Goal: Information Seeking & Learning: Check status

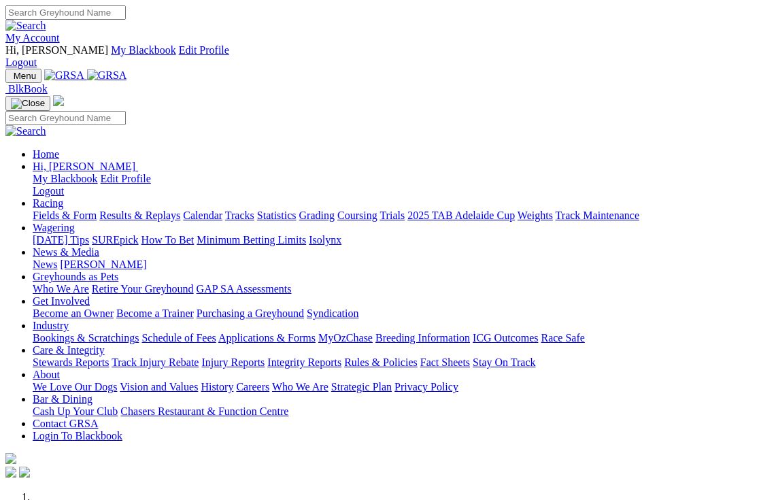
click at [63, 197] on link "Racing" at bounding box center [48, 203] width 31 height 12
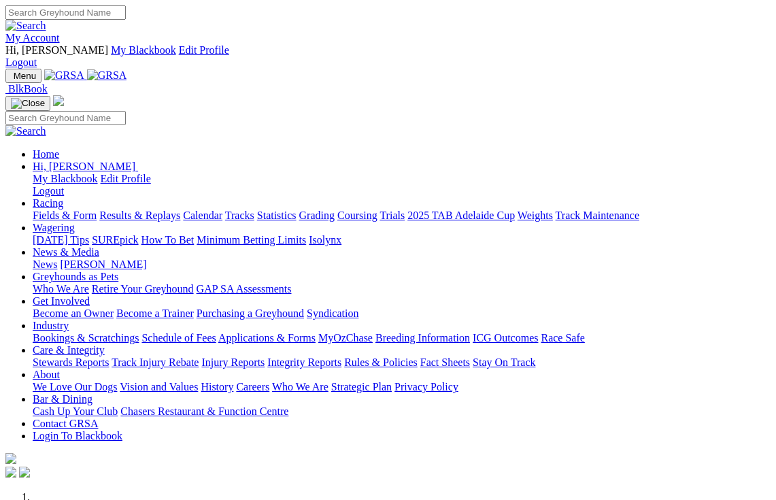
click at [63, 197] on link "Racing" at bounding box center [48, 203] width 31 height 12
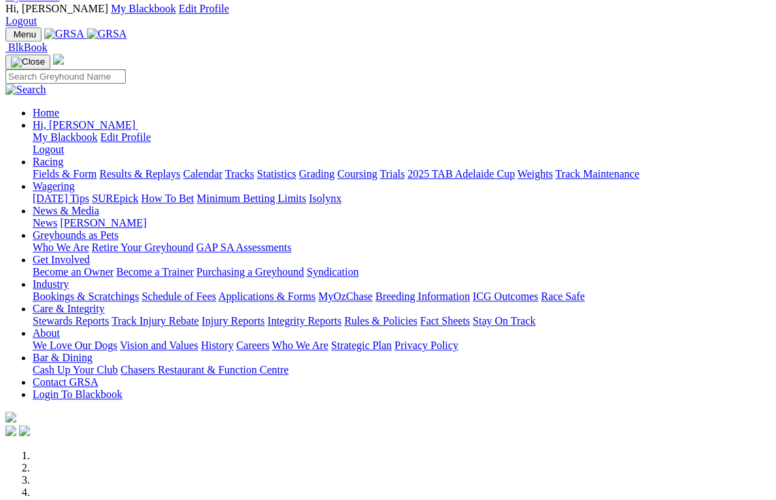
scroll to position [46, 0]
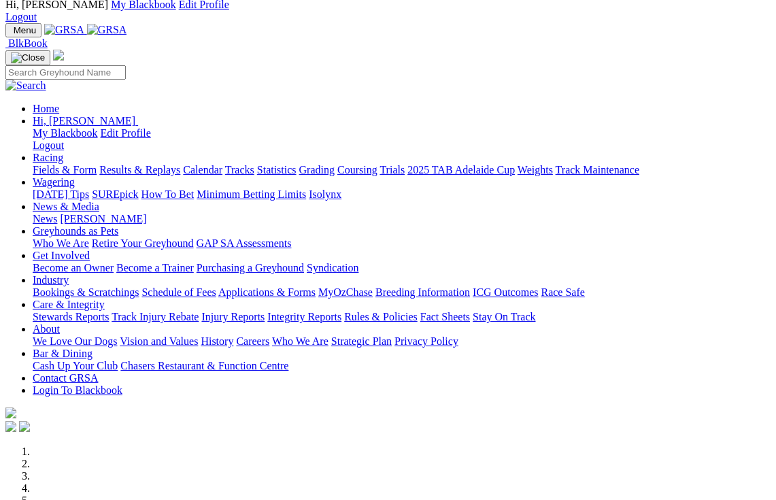
click at [63, 152] on link "Racing" at bounding box center [48, 158] width 31 height 12
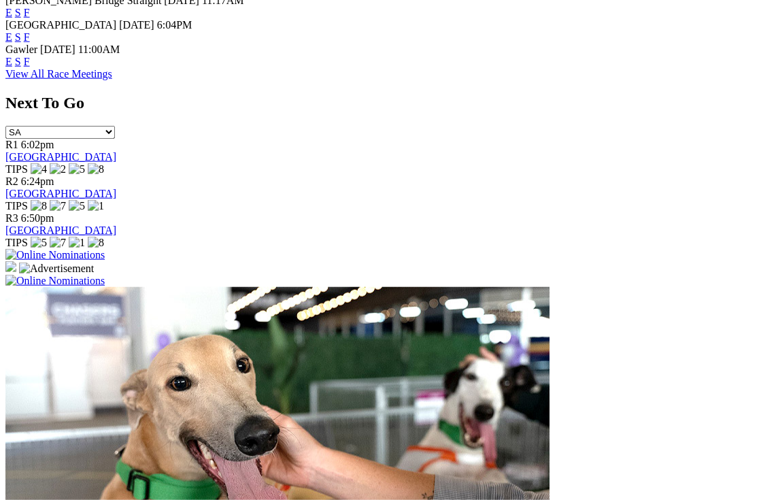
scroll to position [861, 0]
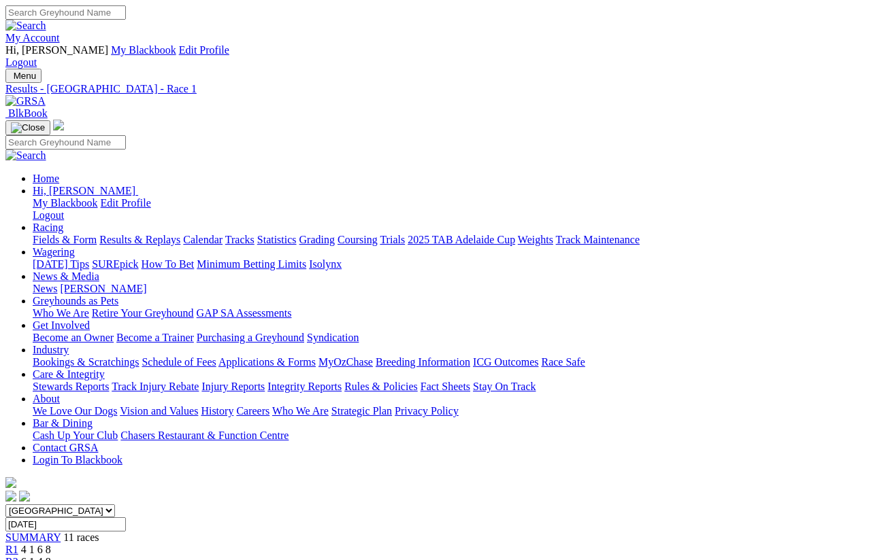
scroll to position [10, 0]
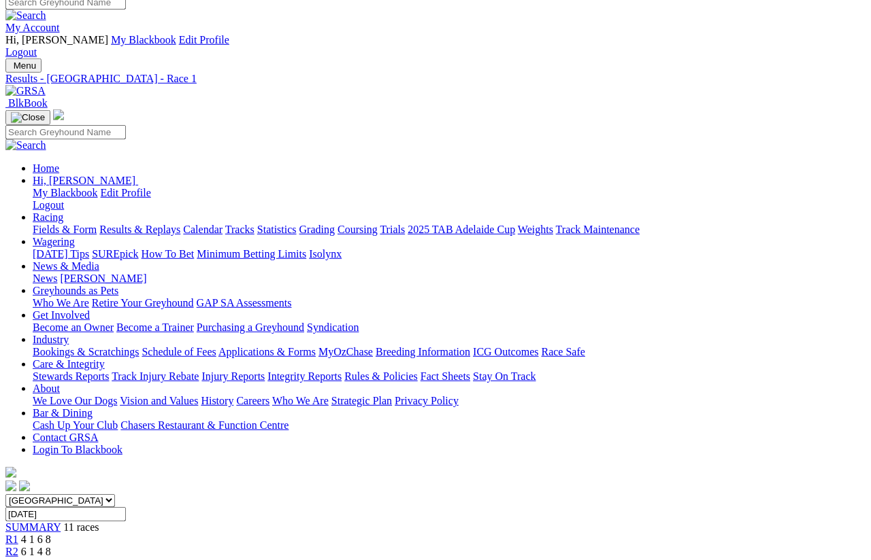
click at [180, 224] on link "Results & Replays" at bounding box center [139, 230] width 81 height 12
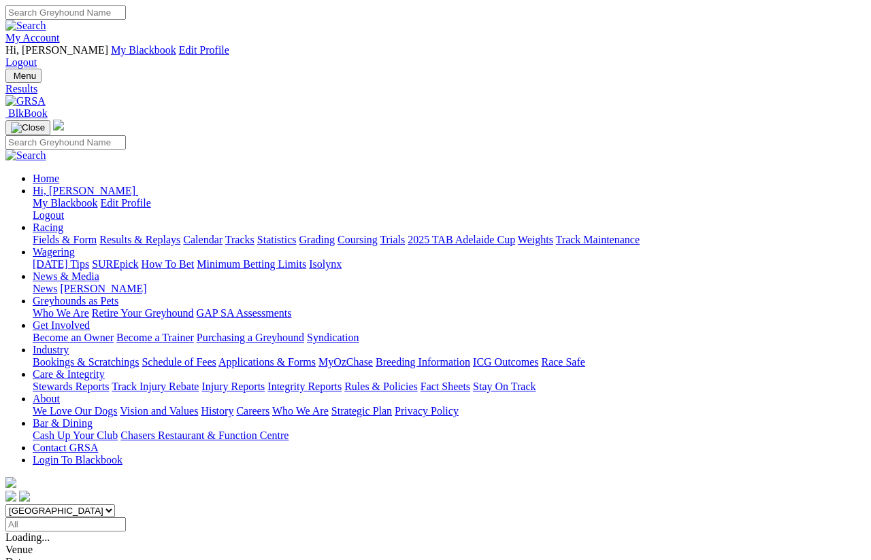
scroll to position [14, 0]
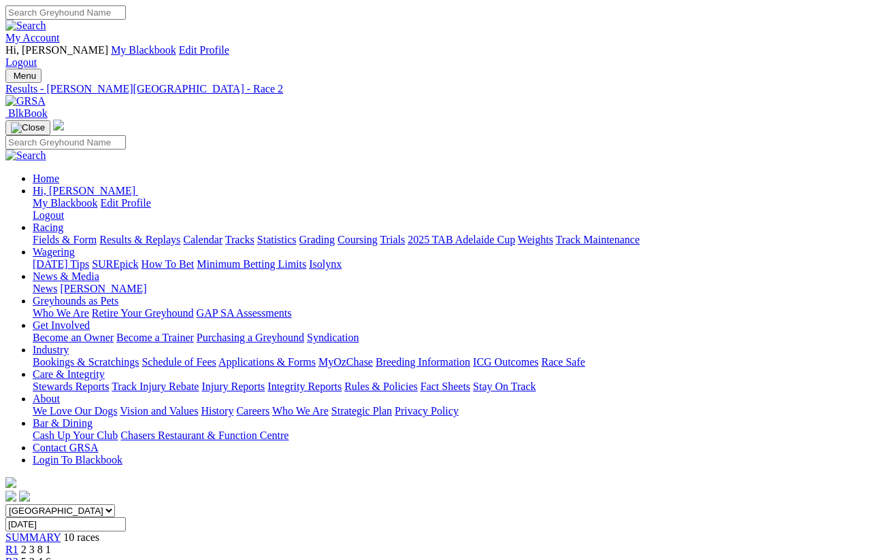
scroll to position [10, 0]
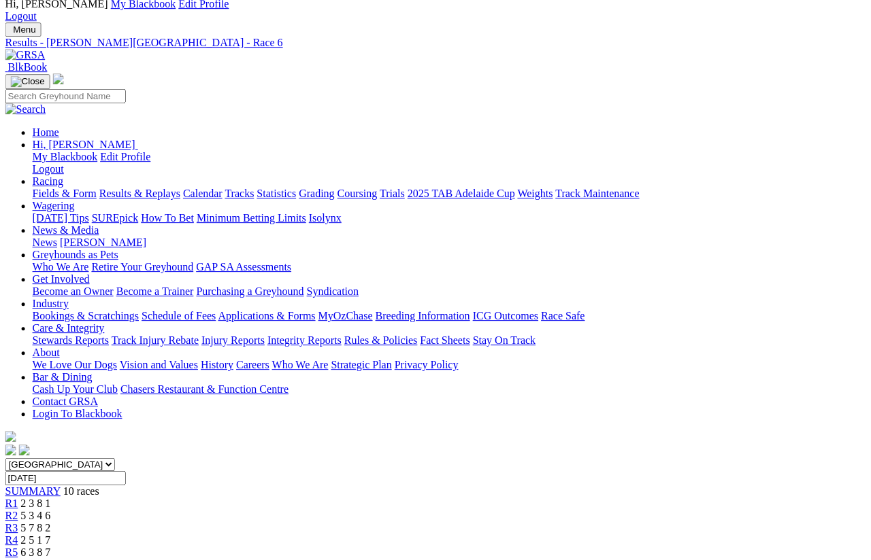
scroll to position [46, 6]
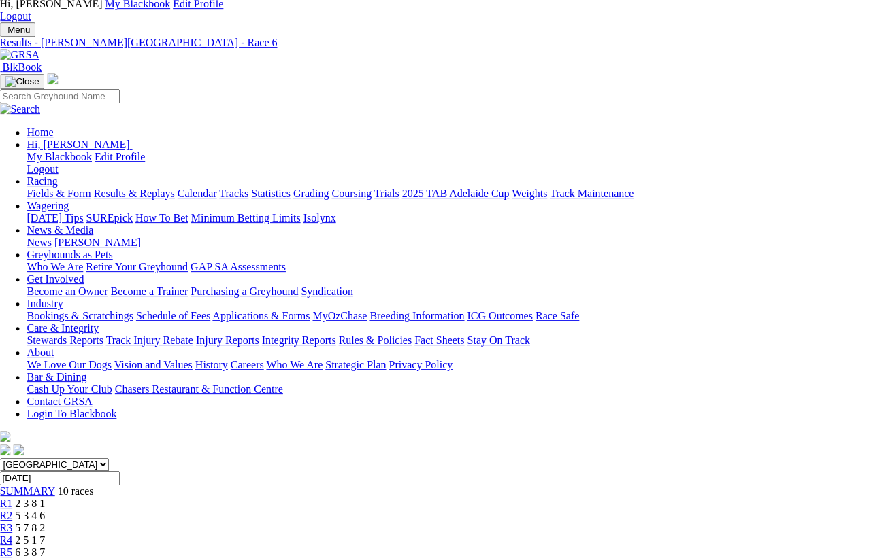
click at [12, 499] on span "R5" at bounding box center [5, 553] width 13 height 12
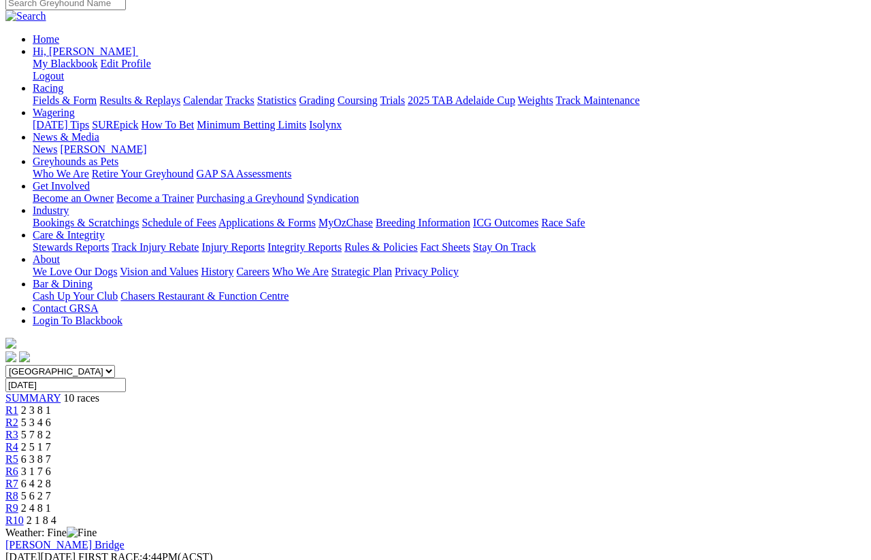
scroll to position [139, 0]
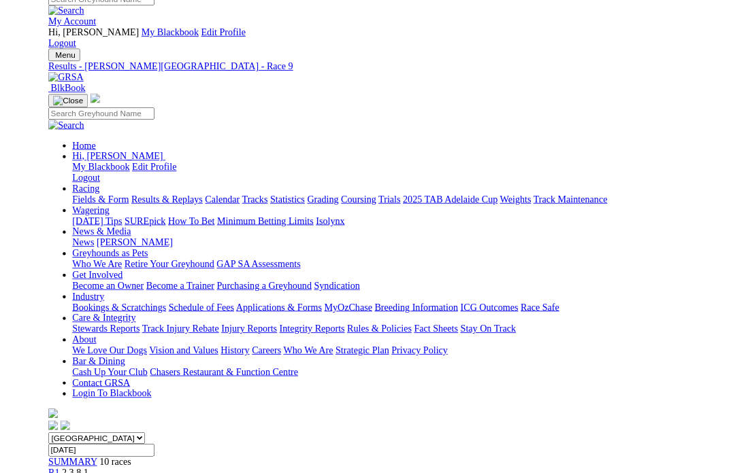
scroll to position [171, 0]
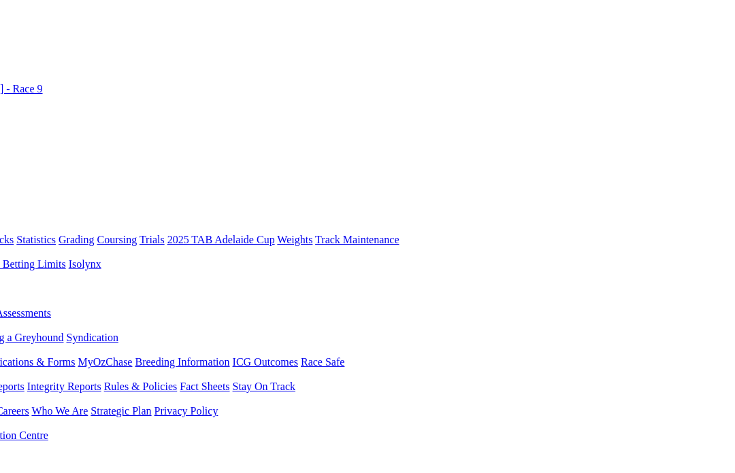
scroll to position [0, 252]
